Goal: Task Accomplishment & Management: Manage account settings

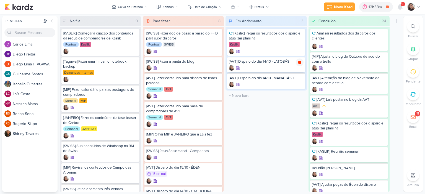
click at [297, 62] on icon at bounding box center [299, 62] width 4 height 4
click at [418, 9] on div at bounding box center [413, 7] width 13 height 8
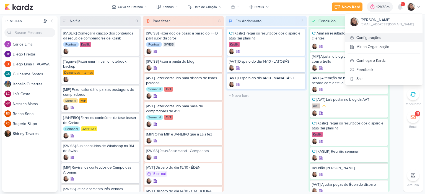
click at [376, 41] on link "Configurações" at bounding box center [383, 37] width 77 height 9
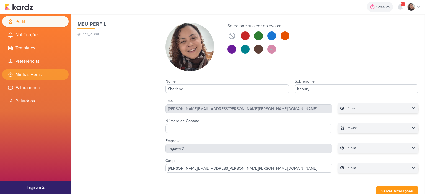
click at [46, 75] on li "Minhas Horas" at bounding box center [35, 74] width 66 height 11
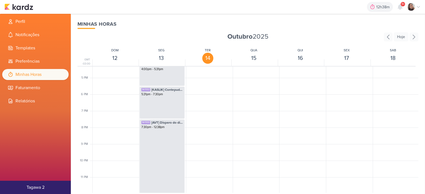
scroll to position [271, 0]
click at [158, 133] on div "SK1555 [AVT] Disparo do dia 14/10 - JATOBÁS 7:30pm - 12:38pm" at bounding box center [161, 156] width 45 height 74
select select "pm"
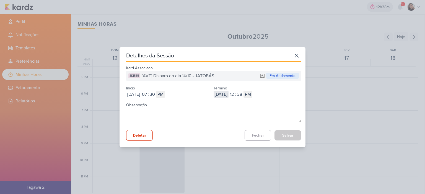
click at [228, 97] on input "2025-10-14" at bounding box center [220, 94] width 15 height 7
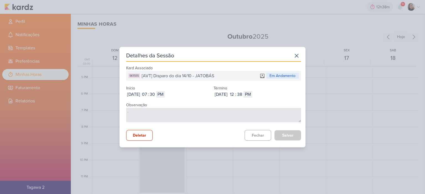
type input "2025-10-13"
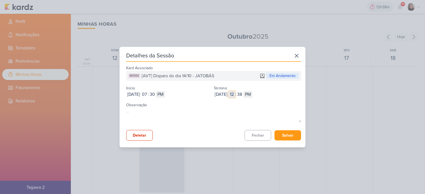
click at [235, 93] on input "12" at bounding box center [231, 94] width 7 height 7
type input "8"
click at [243, 94] on input "38" at bounding box center [239, 94] width 7 height 7
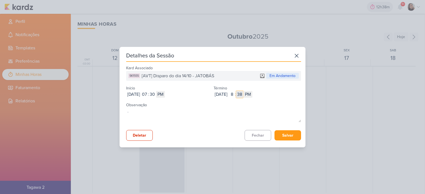
click at [243, 94] on input "38" at bounding box center [239, 94] width 7 height 7
click at [280, 133] on button "Salvar" at bounding box center [287, 135] width 27 height 10
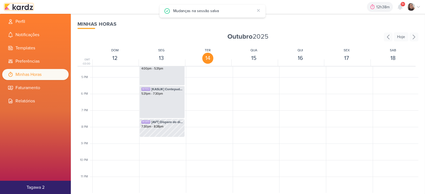
click at [30, 7] on img at bounding box center [18, 7] width 29 height 7
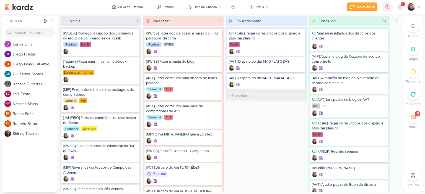
click at [235, 95] on input "text" at bounding box center [265, 96] width 79 height 8
type input "[KASLIK] Disparo do dia 14/10 - LEADS NOVOS E ANTIGOS"
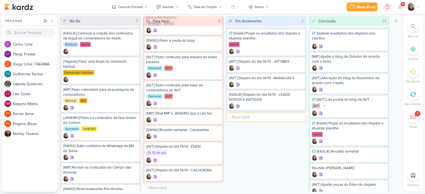
click at [244, 120] on input "text" at bounding box center [265, 117] width 79 height 8
type input "[MIP] Ajustar LP de Terras de Minas"
click at [263, 152] on div "Em Andamento 5 Mover Para Esquerda Mover Para Direita Deletar [Kaslik] Pegar os…" at bounding box center [265, 104] width 81 height 176
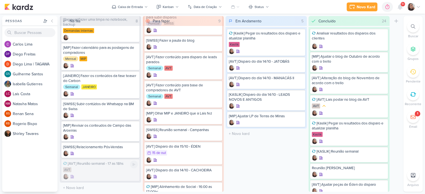
scroll to position [19, 0]
